Goal: Task Accomplishment & Management: Use online tool/utility

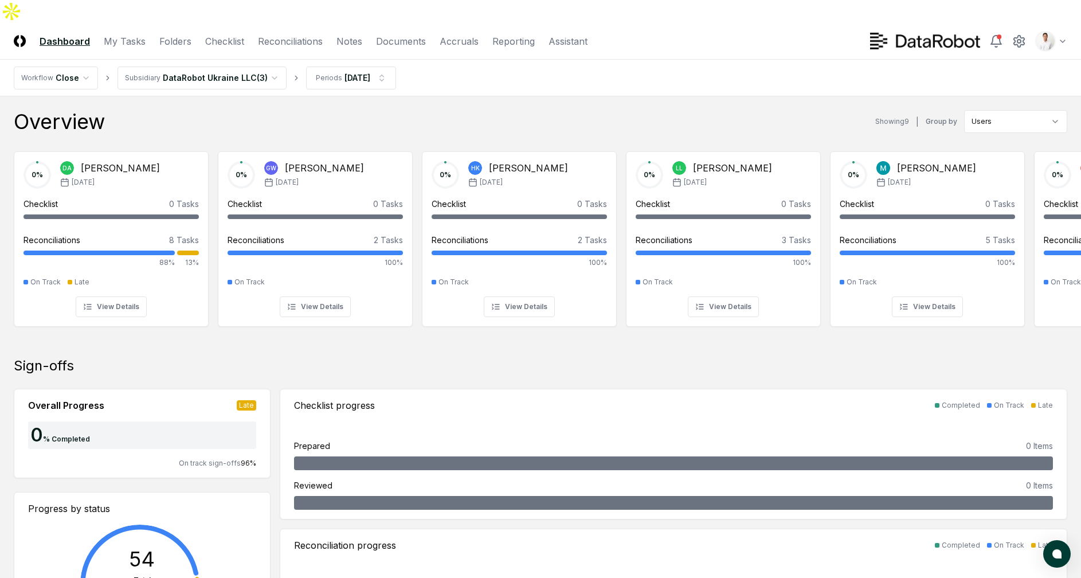
click at [507, 71] on nav "Workflow Close Subsidiary DataRobot Ukraine LLC ( 3 ) Periods [DATE]" at bounding box center [540, 78] width 1081 height 37
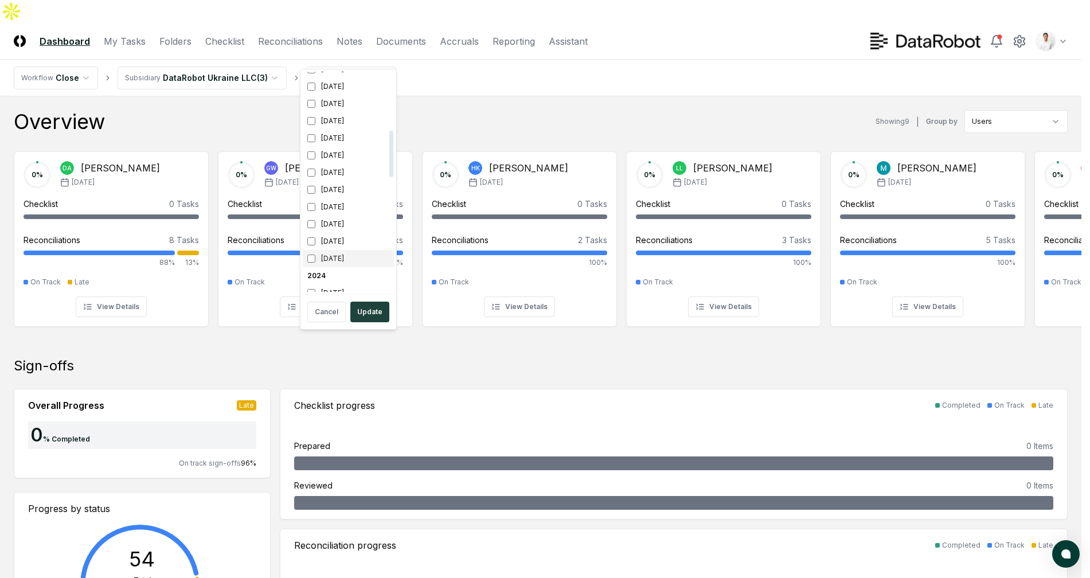
scroll to position [275, 0]
click at [336, 95] on div "[DATE]" at bounding box center [348, 97] width 91 height 17
click at [339, 85] on div "[DATE]" at bounding box center [348, 80] width 91 height 17
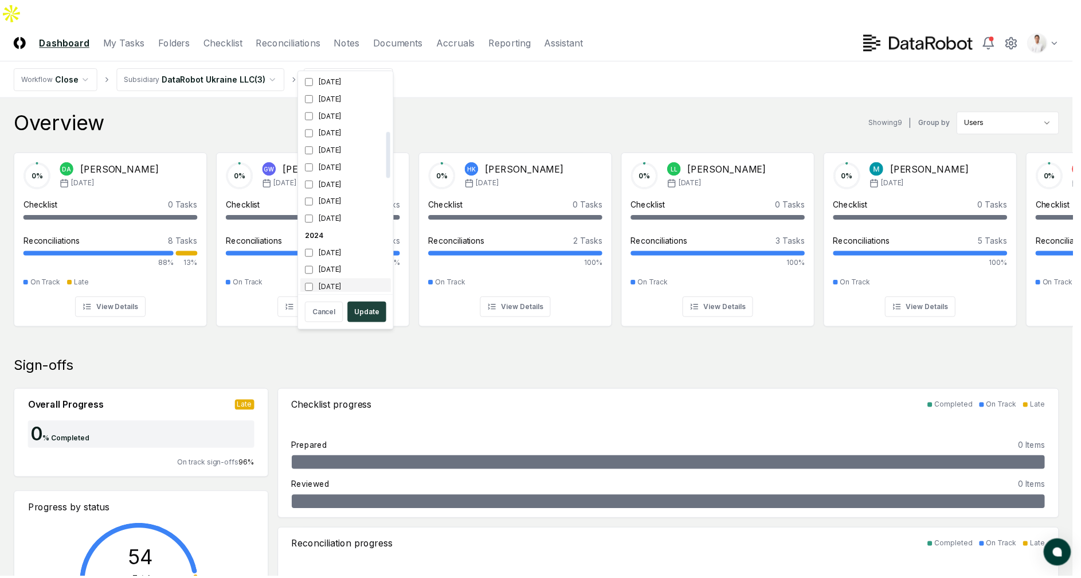
scroll to position [279, 0]
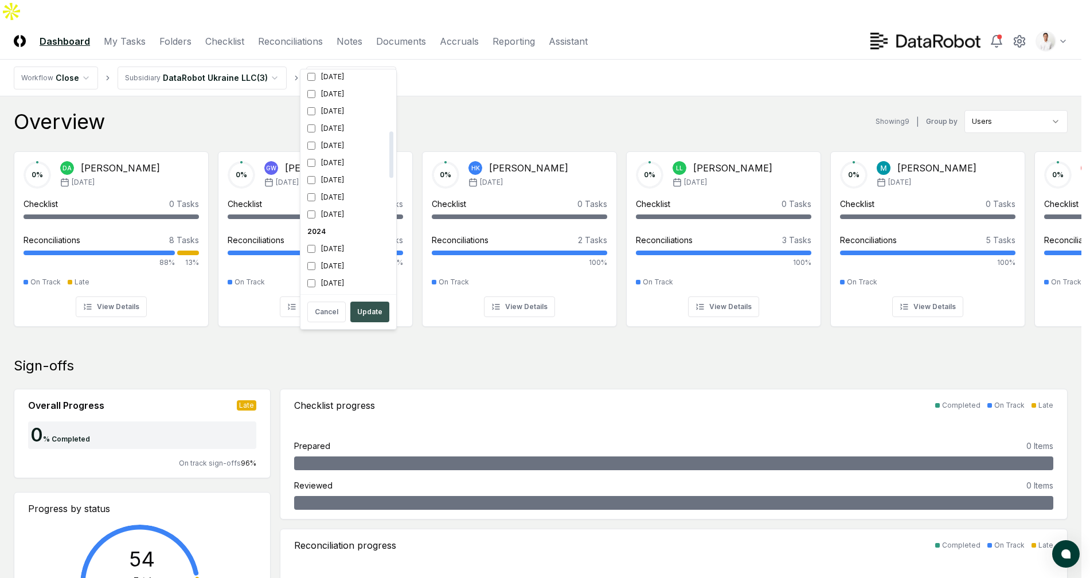
click at [371, 310] on button "Update" at bounding box center [369, 312] width 39 height 21
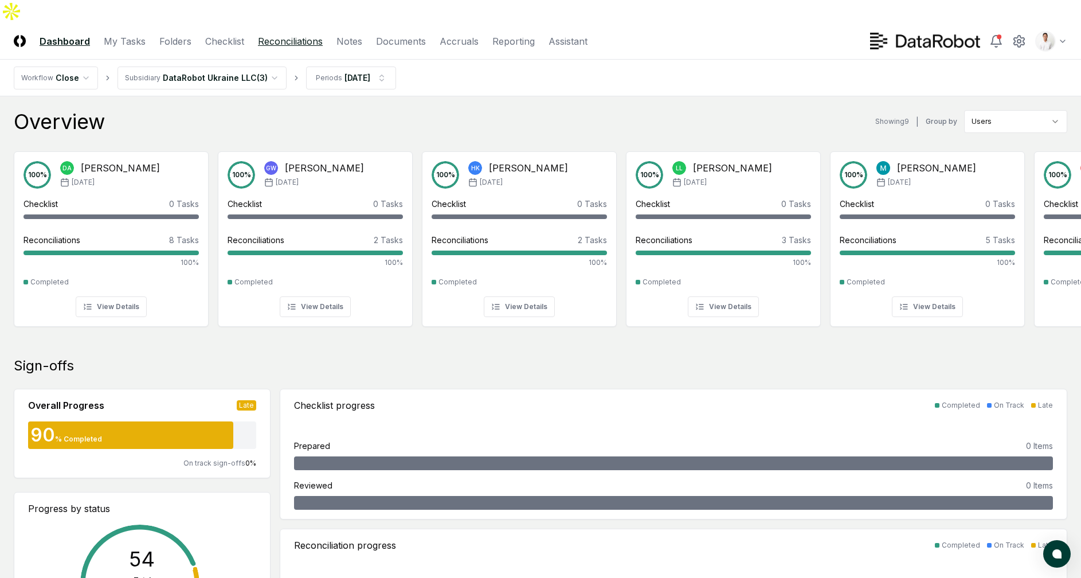
click at [298, 34] on link "Reconciliations" at bounding box center [290, 41] width 65 height 14
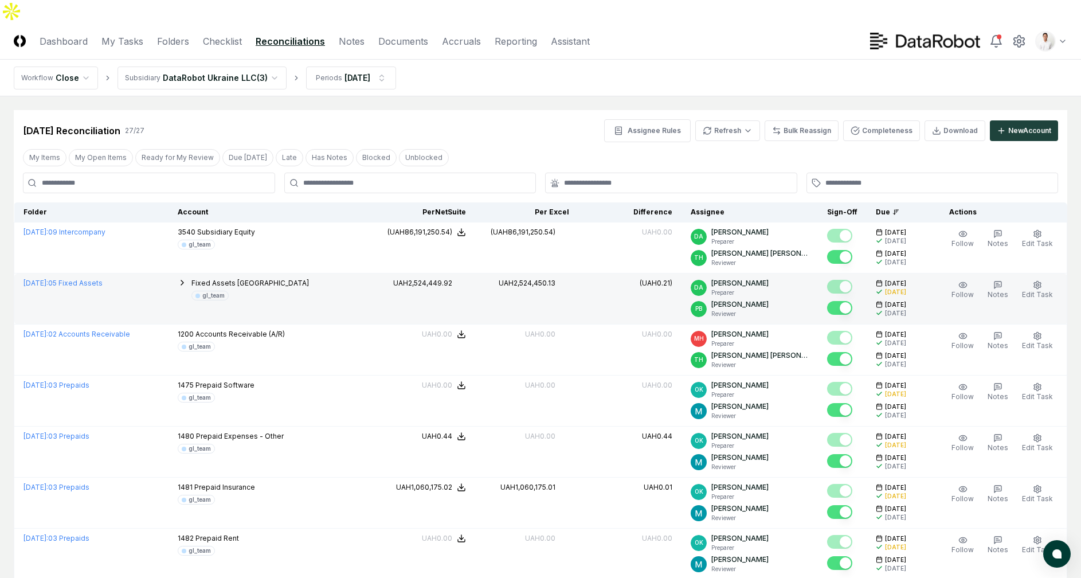
scroll to position [412, 0]
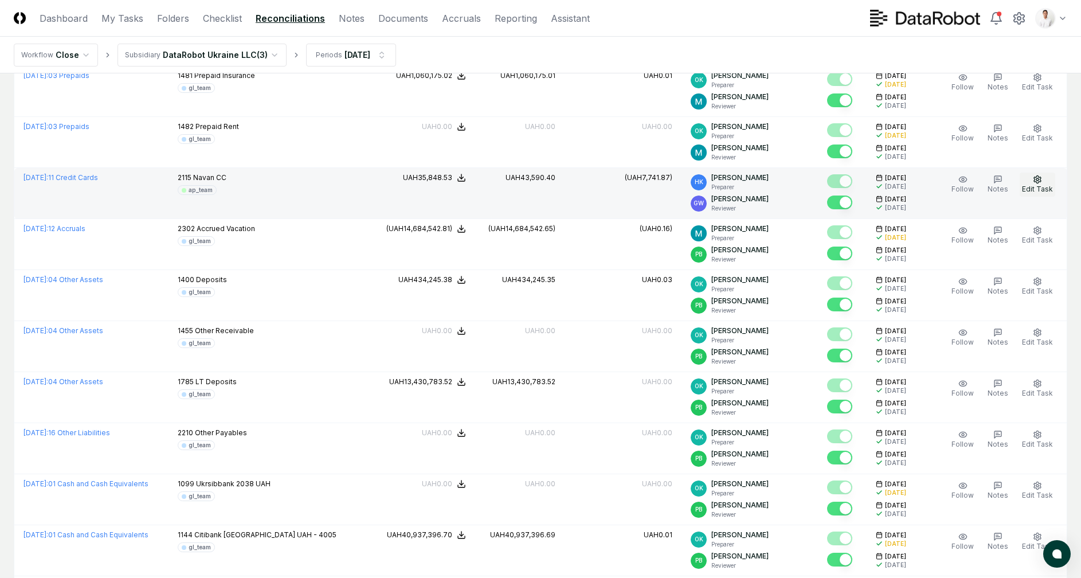
click at [1045, 173] on button "Edit Task" at bounding box center [1038, 185] width 36 height 24
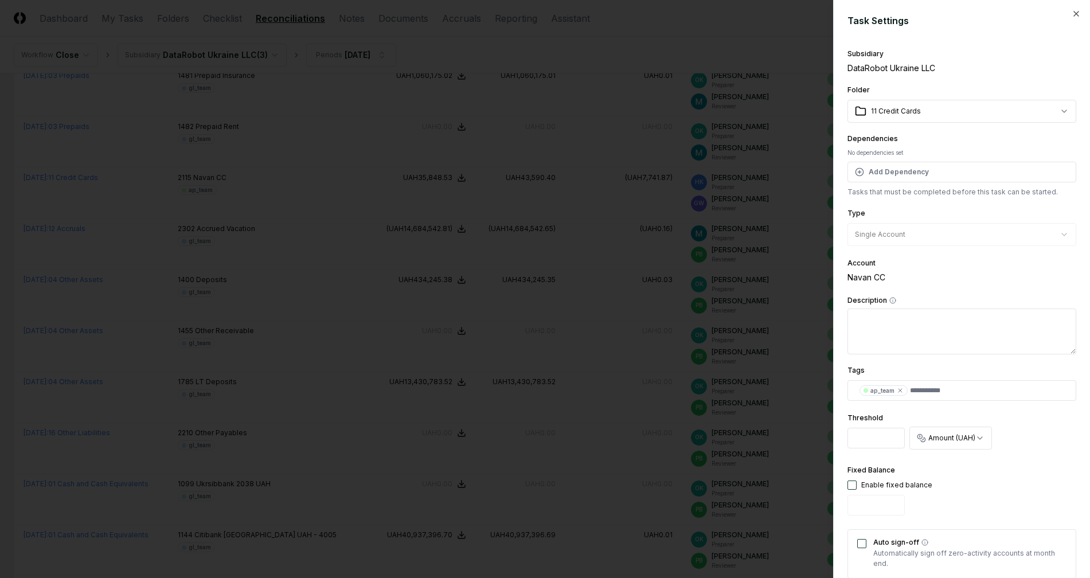
click at [664, 267] on div at bounding box center [545, 289] width 1090 height 578
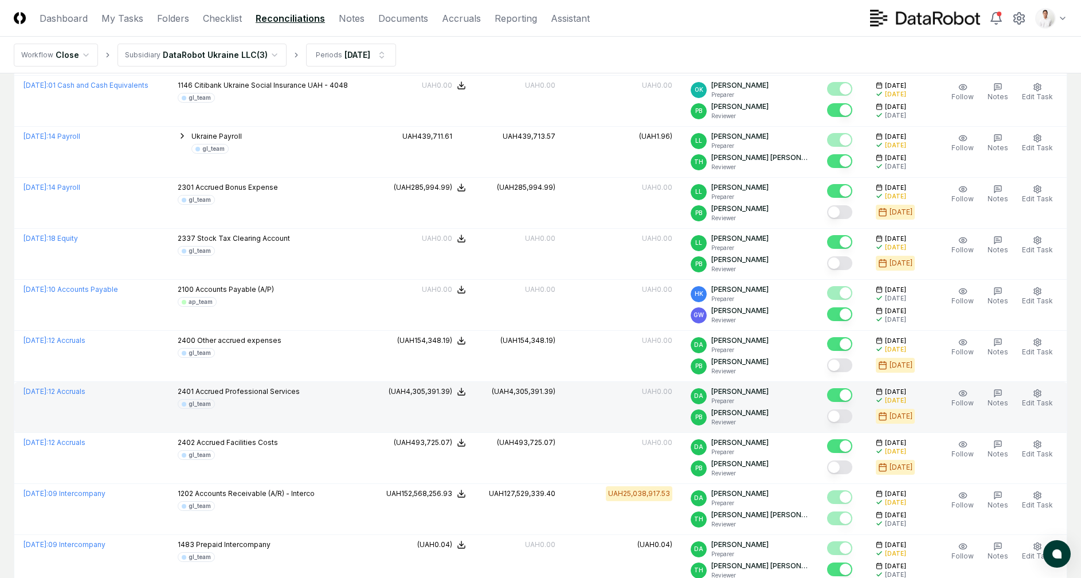
scroll to position [999, 0]
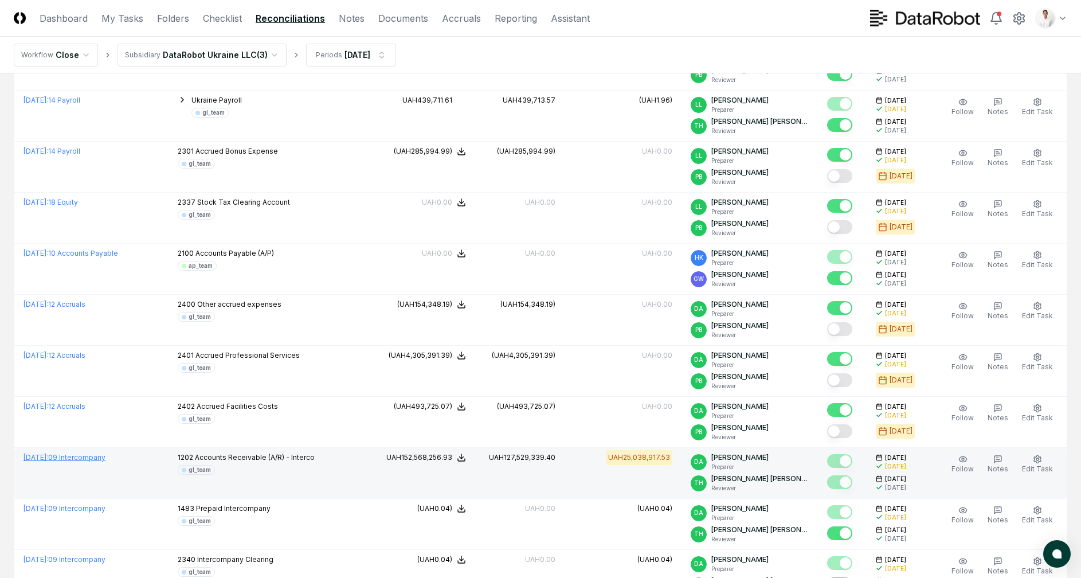
click at [97, 453] on link "[DATE] : 09 Intercompany" at bounding box center [65, 457] width 82 height 9
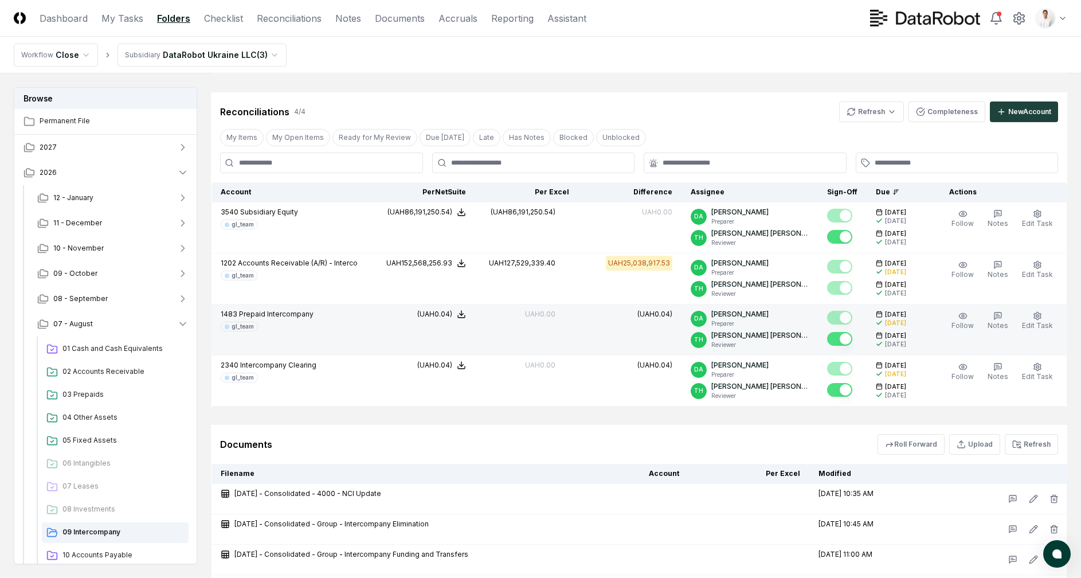
scroll to position [166, 0]
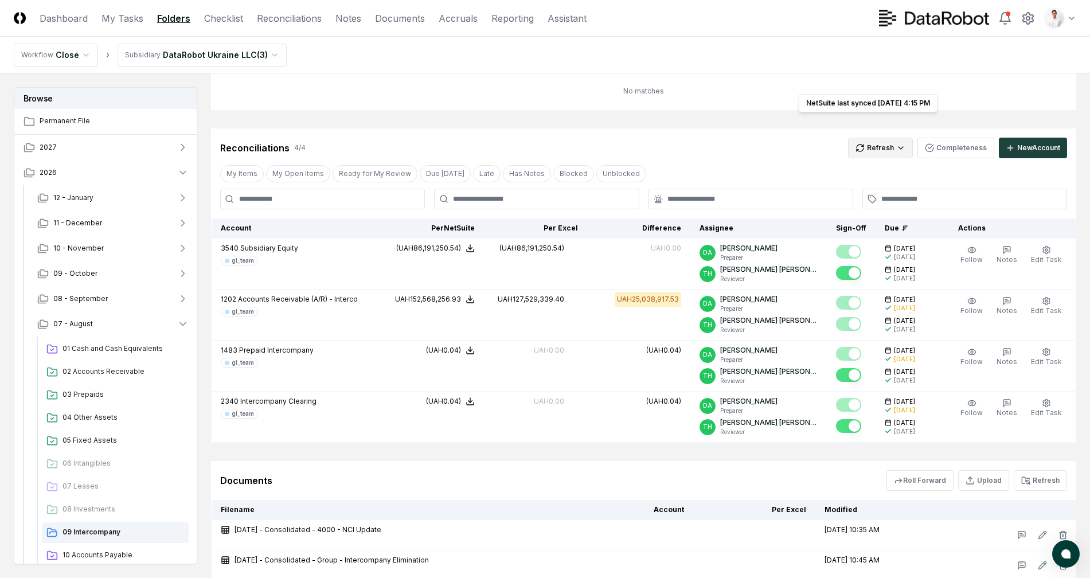
click at [885, 127] on html "CloseCore Dashboard My Tasks Folders Checklist Reconciliations Notes Documents …" at bounding box center [545, 279] width 1090 height 890
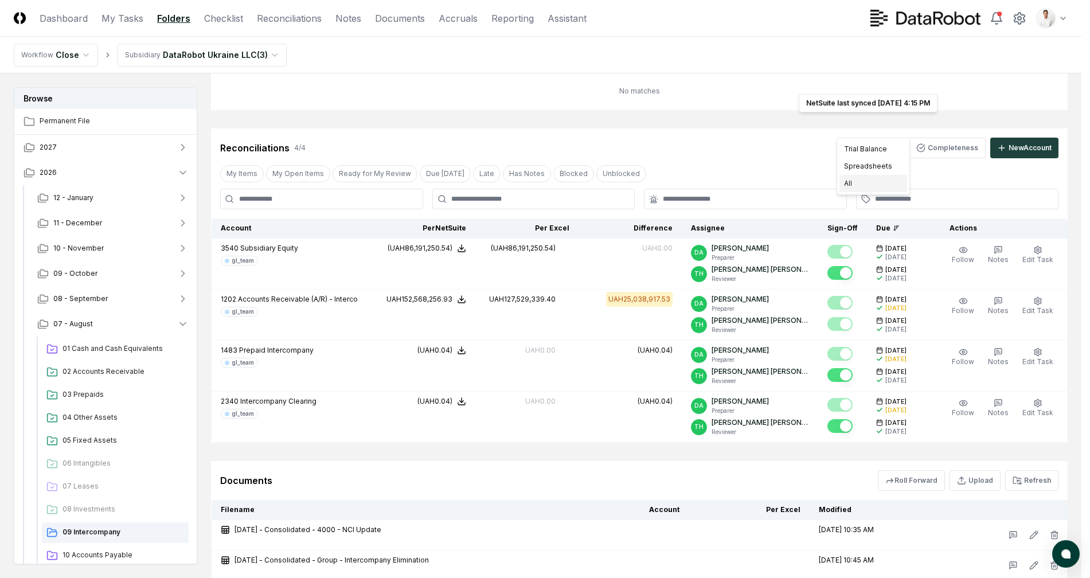
click at [864, 180] on div "All" at bounding box center [873, 183] width 68 height 17
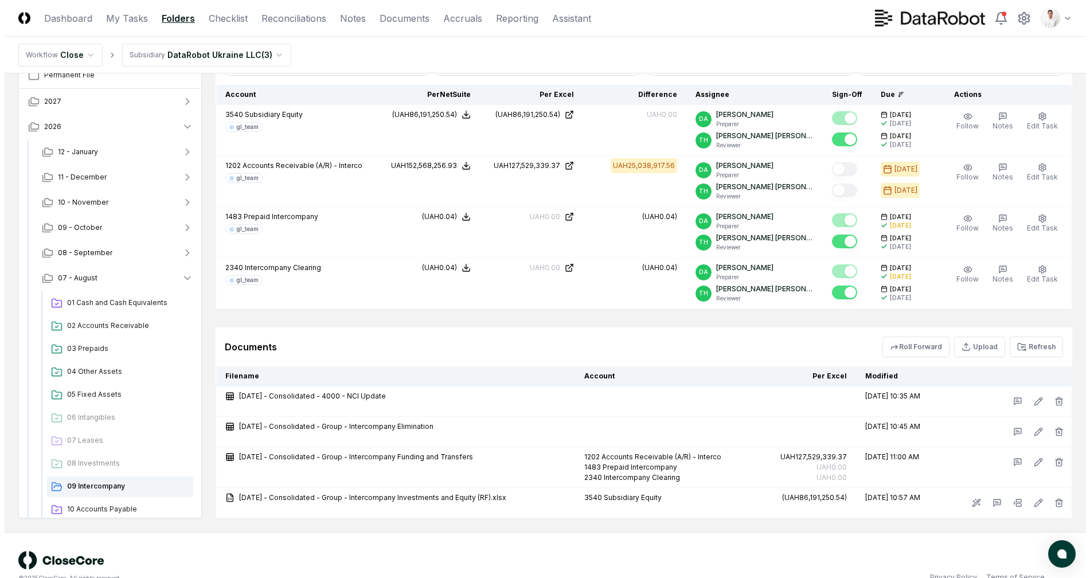
scroll to position [0, 0]
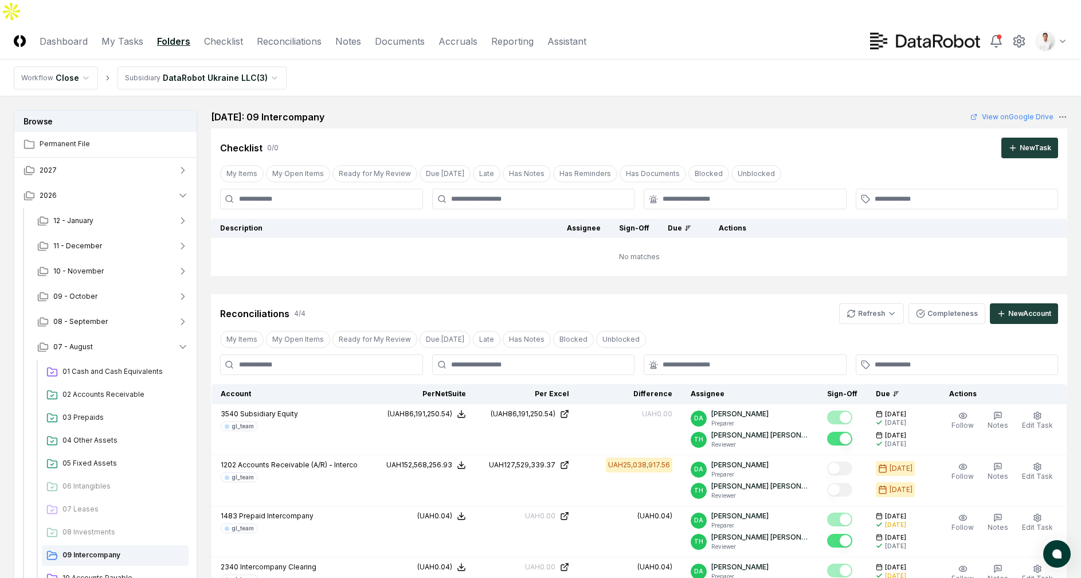
click at [543, 96] on main "Browse Permanent File 2027 2026 [DATE] - December [DATE] - October [DATE] - Aug…" at bounding box center [540, 463] width 1081 height 735
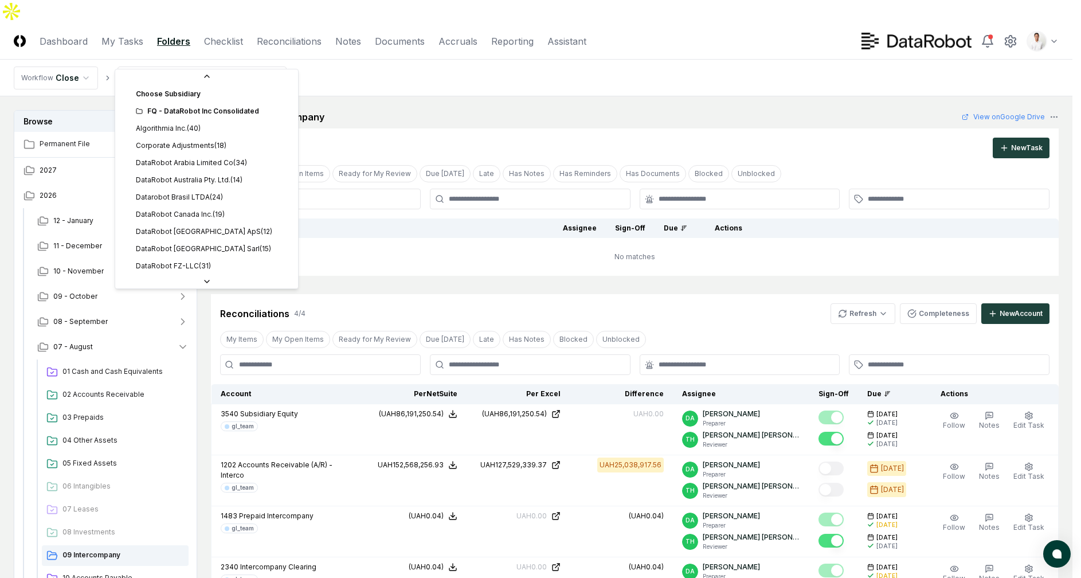
click at [233, 50] on html "CloseCore Dashboard My Tasks Folders Checklist Reconciliations Notes Documents …" at bounding box center [540, 450] width 1081 height 900
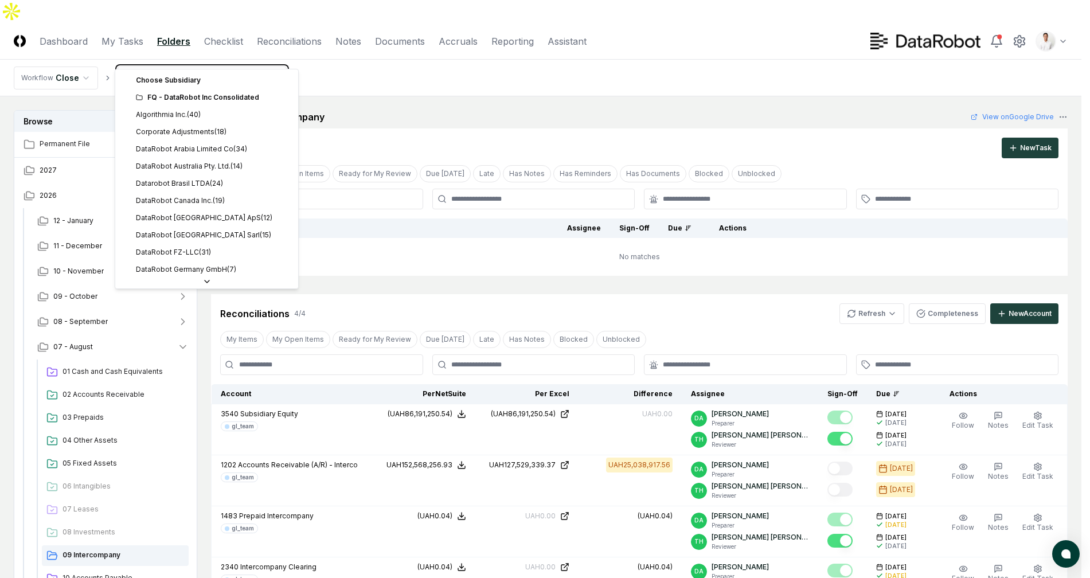
click at [404, 75] on html "CloseCore Dashboard My Tasks Folders Checklist Reconciliations Notes Documents …" at bounding box center [545, 450] width 1090 height 900
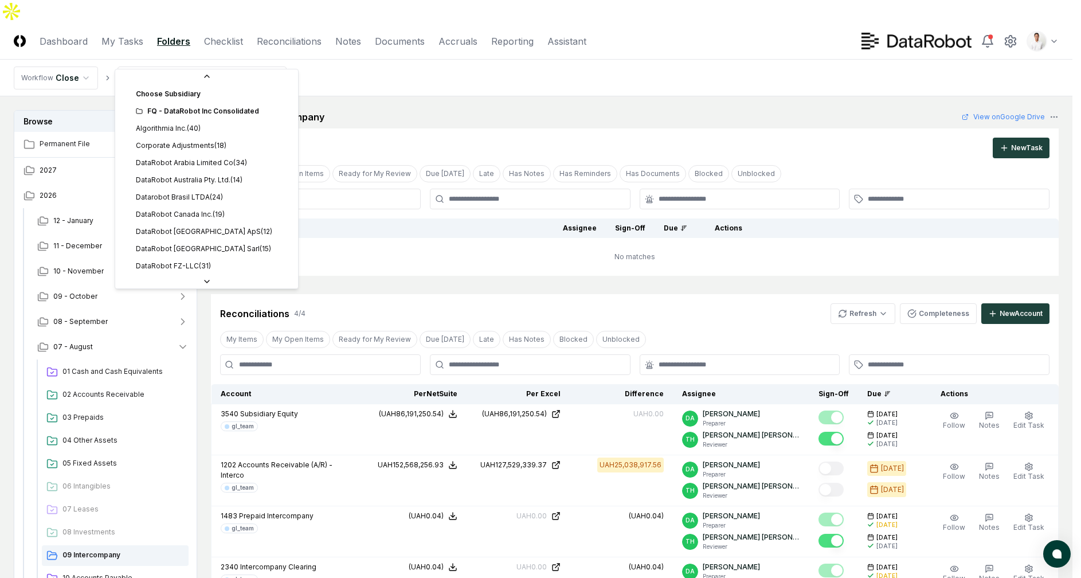
click at [205, 52] on html "CloseCore Dashboard My Tasks Folders Checklist Reconciliations Notes Documents …" at bounding box center [540, 450] width 1081 height 900
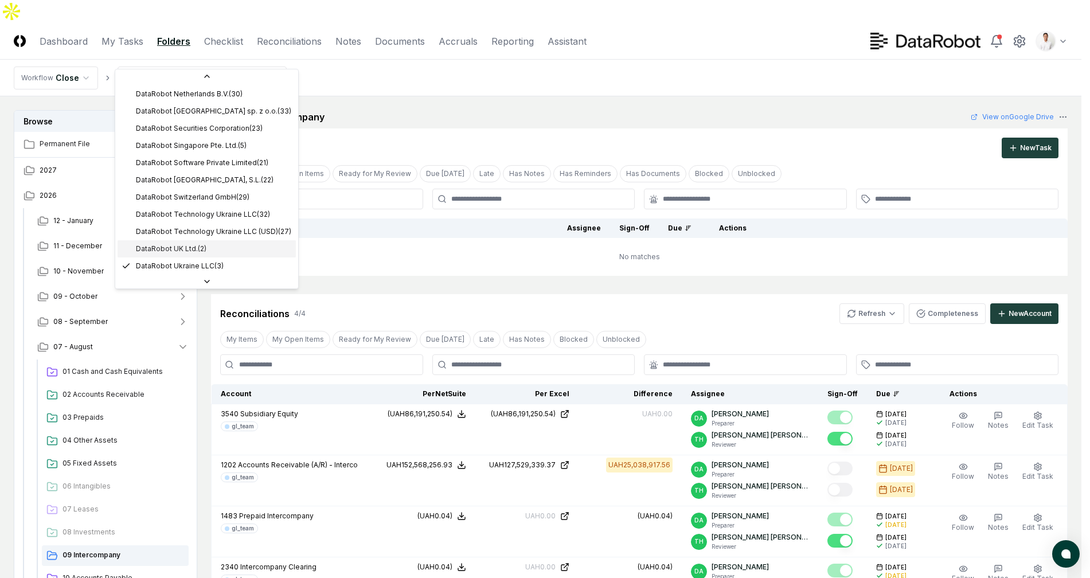
scroll to position [332, 0]
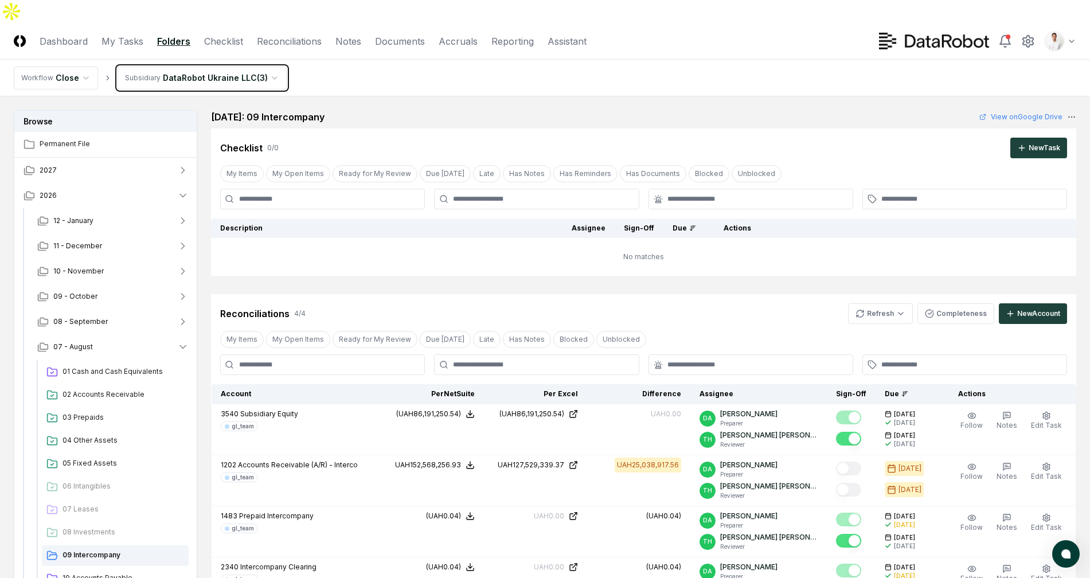
click at [414, 76] on html "CloseCore Dashboard My Tasks Folders Checklist Reconciliations Notes Documents …" at bounding box center [545, 450] width 1090 height 900
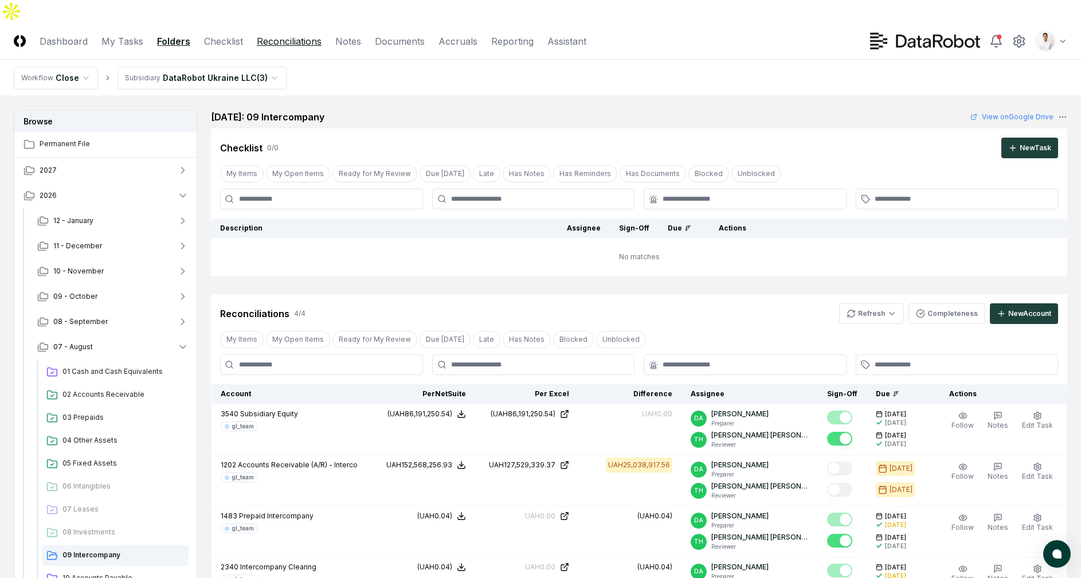
click at [295, 34] on link "Reconciliations" at bounding box center [289, 41] width 65 height 14
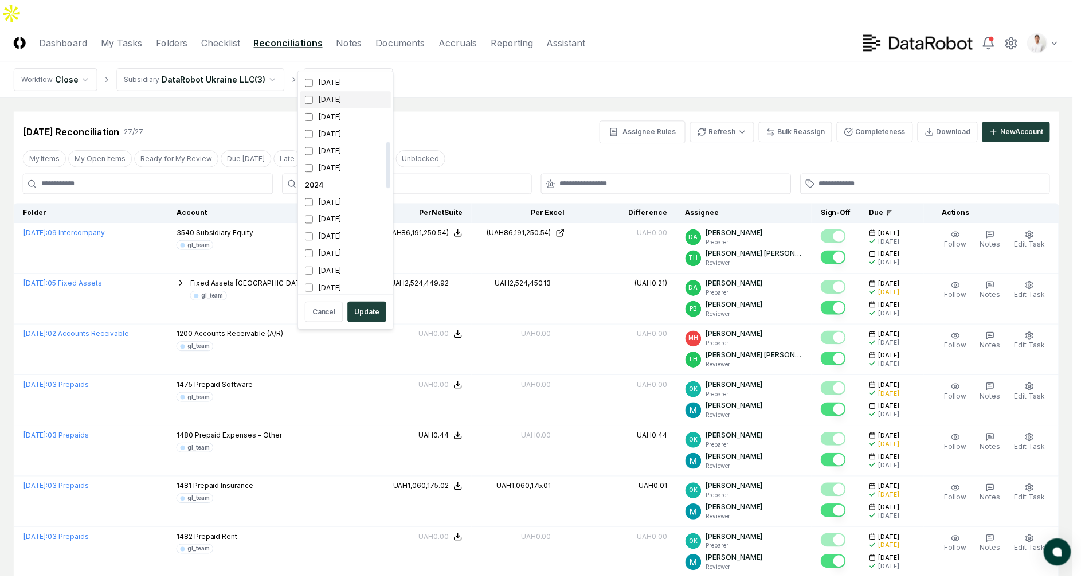
scroll to position [222, 0]
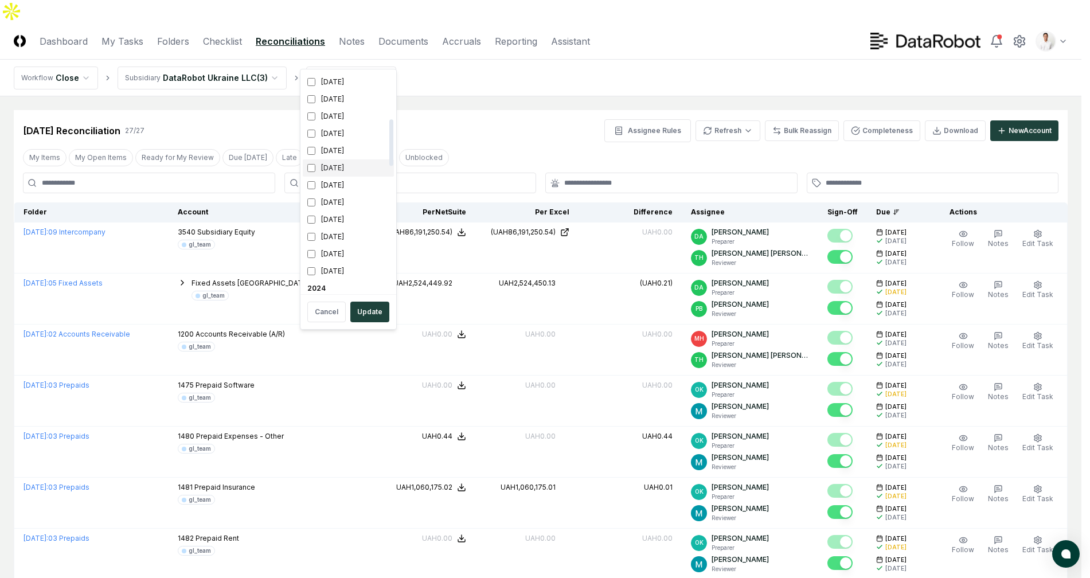
click at [340, 160] on div "[DATE]" at bounding box center [348, 167] width 91 height 17
click at [334, 182] on div "[DATE]" at bounding box center [348, 185] width 91 height 17
click at [339, 154] on div "[DATE]" at bounding box center [348, 150] width 91 height 17
click at [337, 165] on div "[DATE]" at bounding box center [348, 167] width 91 height 17
click at [369, 306] on button "Update" at bounding box center [369, 312] width 39 height 21
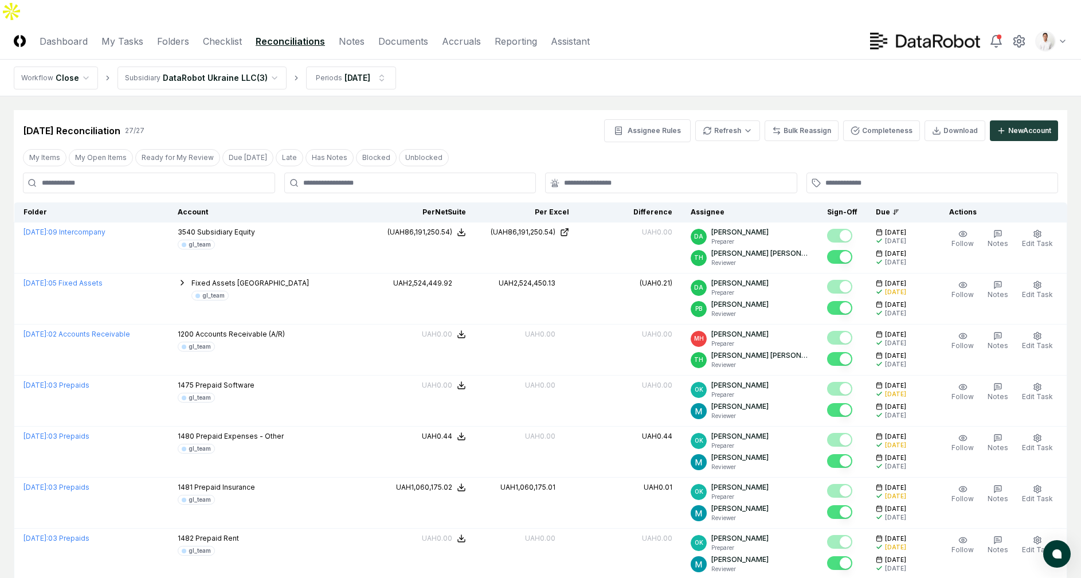
click at [763, 60] on nav "Workflow Close Subsidiary DataRobot Ukraine LLC ( 3 ) Periods [DATE]" at bounding box center [540, 78] width 1081 height 37
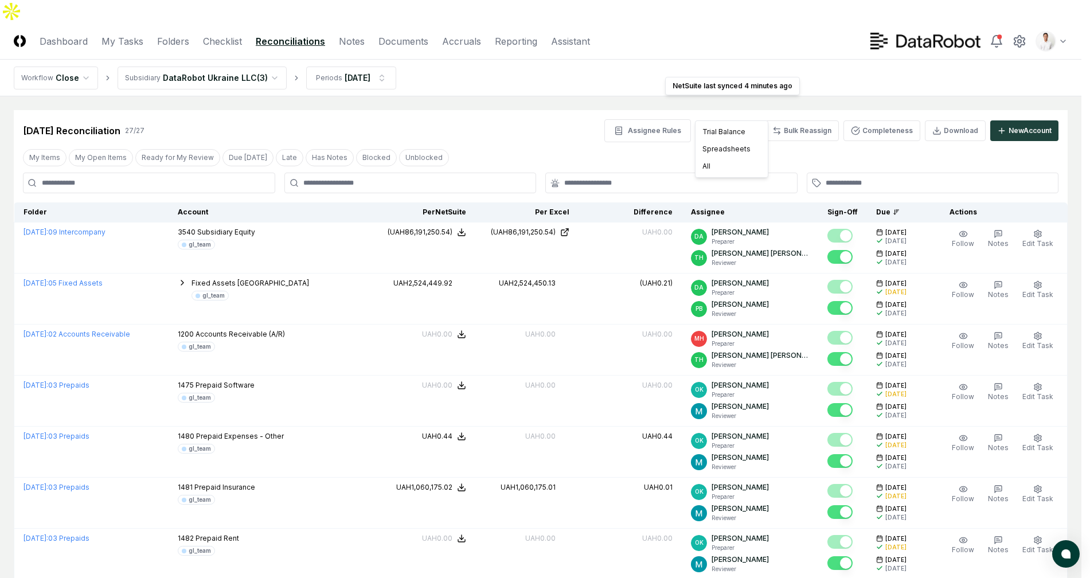
click at [728, 163] on div "All" at bounding box center [732, 166] width 68 height 17
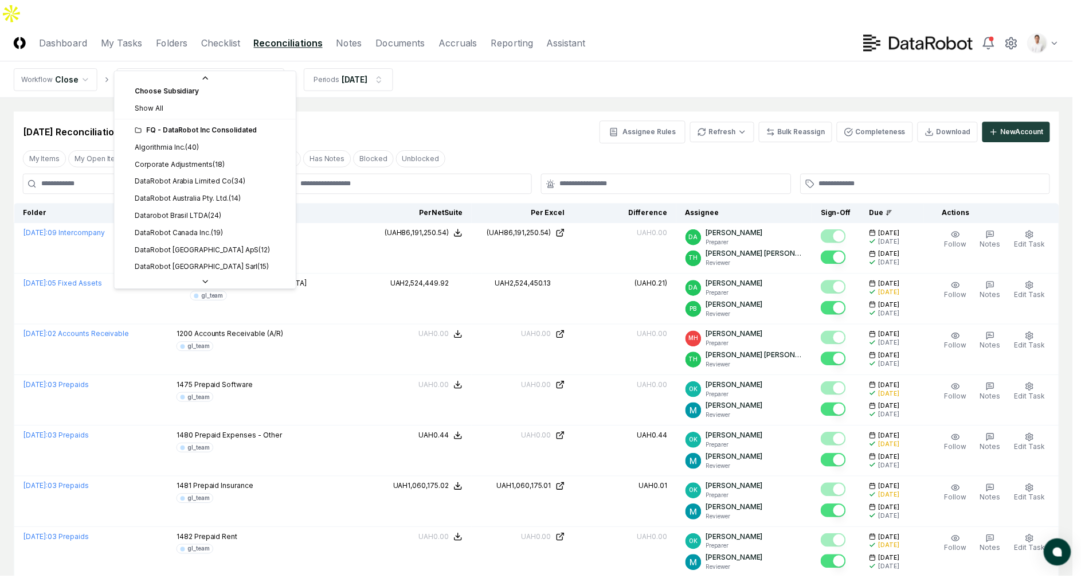
scroll to position [355, 0]
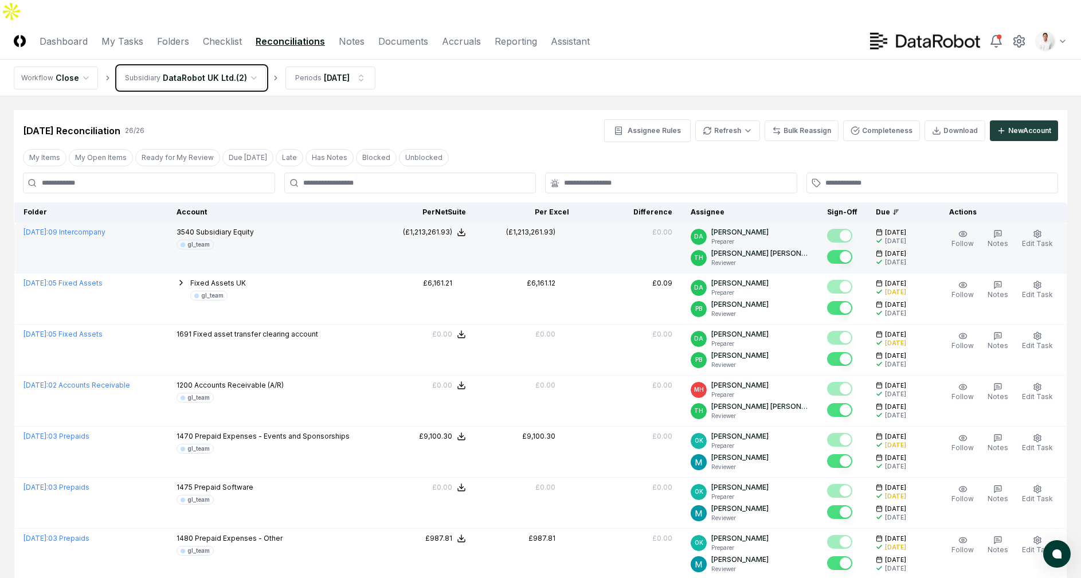
scroll to position [15, 0]
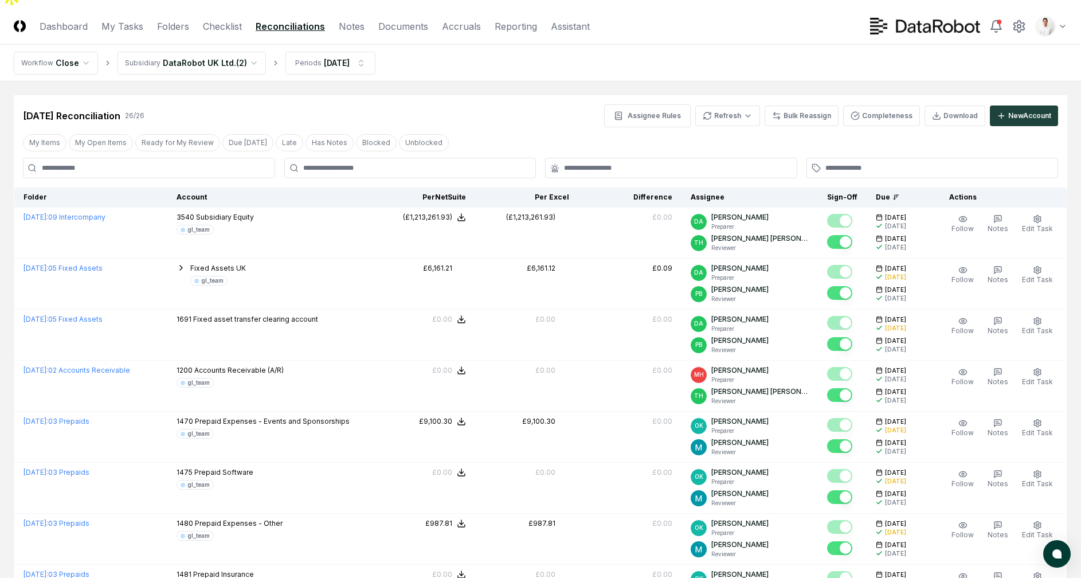
click at [563, 67] on nav "Workflow Close Subsidiary DataRobot UK Ltd. ( 2 ) Periods [DATE]" at bounding box center [540, 63] width 1081 height 37
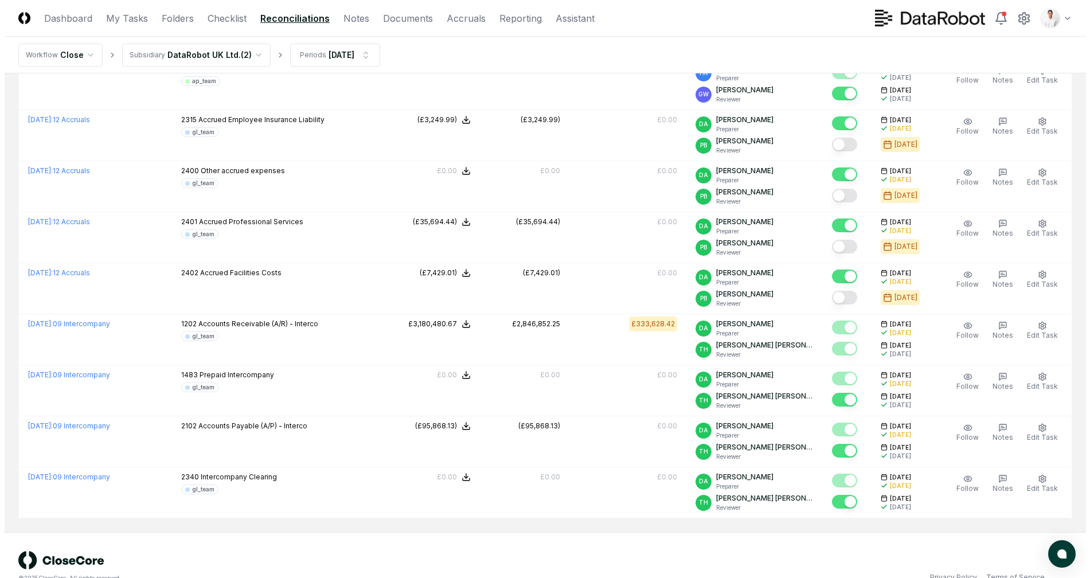
scroll to position [0, 0]
